Goal: Transaction & Acquisition: Subscribe to service/newsletter

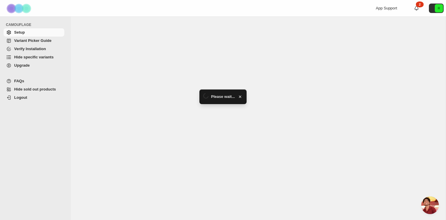
scroll to position [2017, 0]
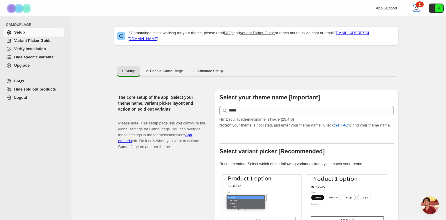
click at [416, 9] on icon at bounding box center [417, 8] width 6 height 6
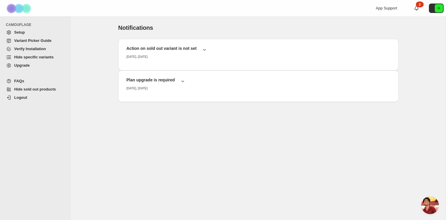
scroll to position [2017, 0]
click at [171, 79] on h2 "Plan upgrade is required" at bounding box center [151, 80] width 48 height 6
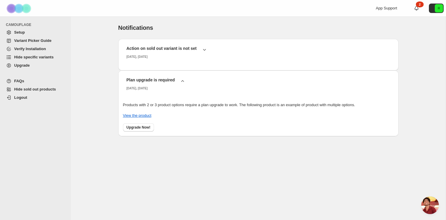
click at [31, 66] on span "Upgrade" at bounding box center [38, 66] width 49 height 6
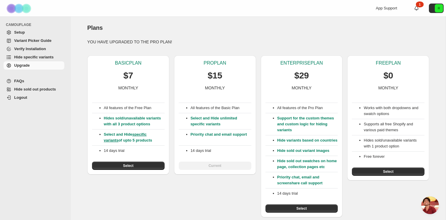
scroll to position [2017, 0]
drag, startPoint x: 229, startPoint y: 75, endPoint x: 211, endPoint y: 75, distance: 18.0
click at [211, 75] on div "PRO PLAN $15 MONTHLY" at bounding box center [215, 75] width 73 height 31
click at [210, 68] on div "PRO PLAN $15 MONTHLY" at bounding box center [215, 75] width 73 height 31
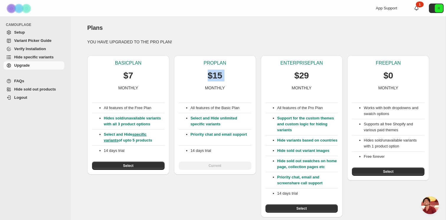
click at [210, 68] on div "PRO PLAN $15 MONTHLY" at bounding box center [215, 75] width 73 height 31
copy p "$15"
